Goal: Check status: Check status

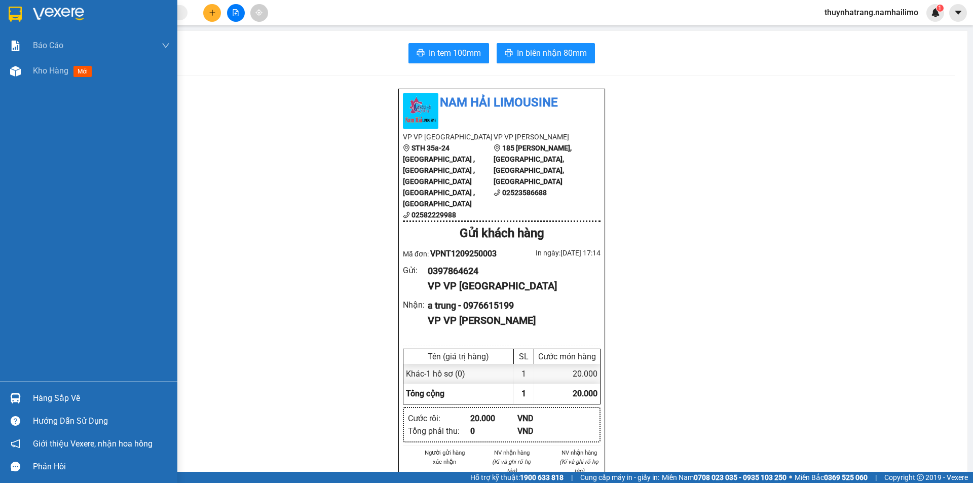
click at [39, 398] on div "Hàng sắp về" at bounding box center [101, 398] width 137 height 15
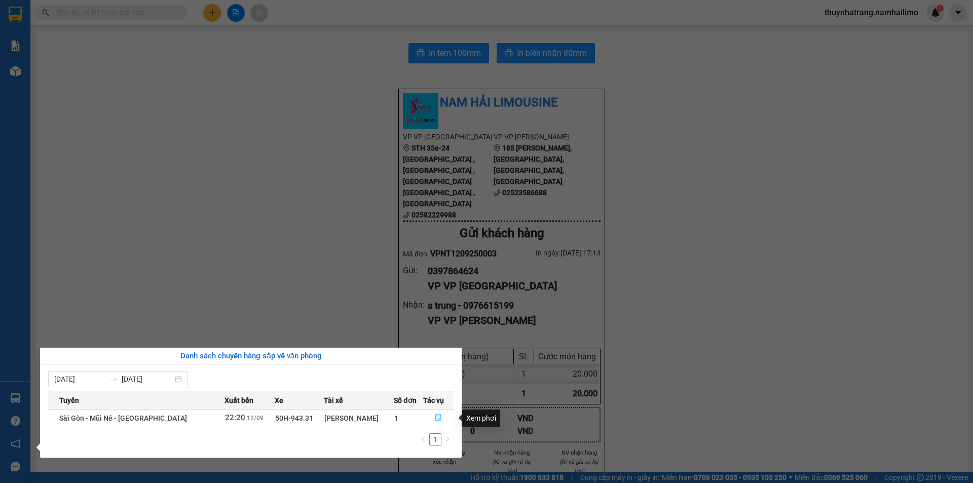
click at [438, 420] on icon "file-done" at bounding box center [438, 417] width 6 height 7
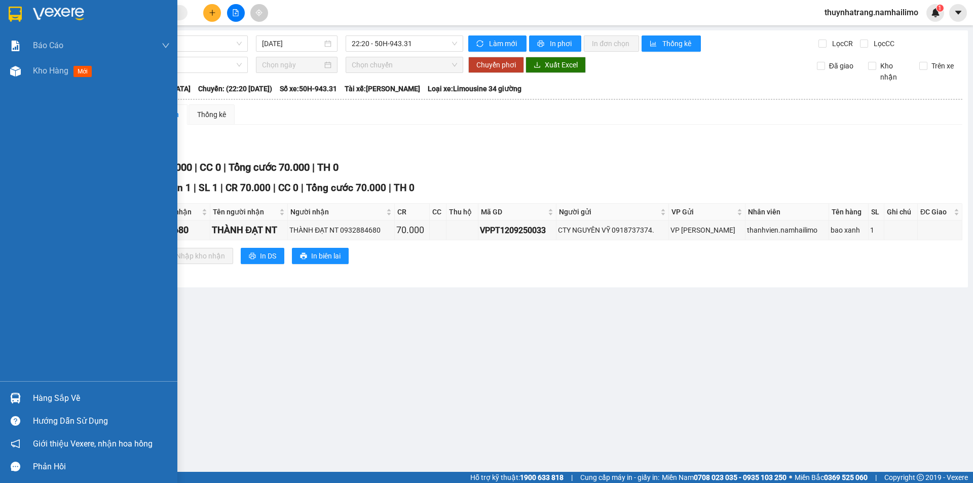
click at [53, 12] on img at bounding box center [58, 14] width 51 height 15
